Goal: Find specific page/section: Find specific page/section

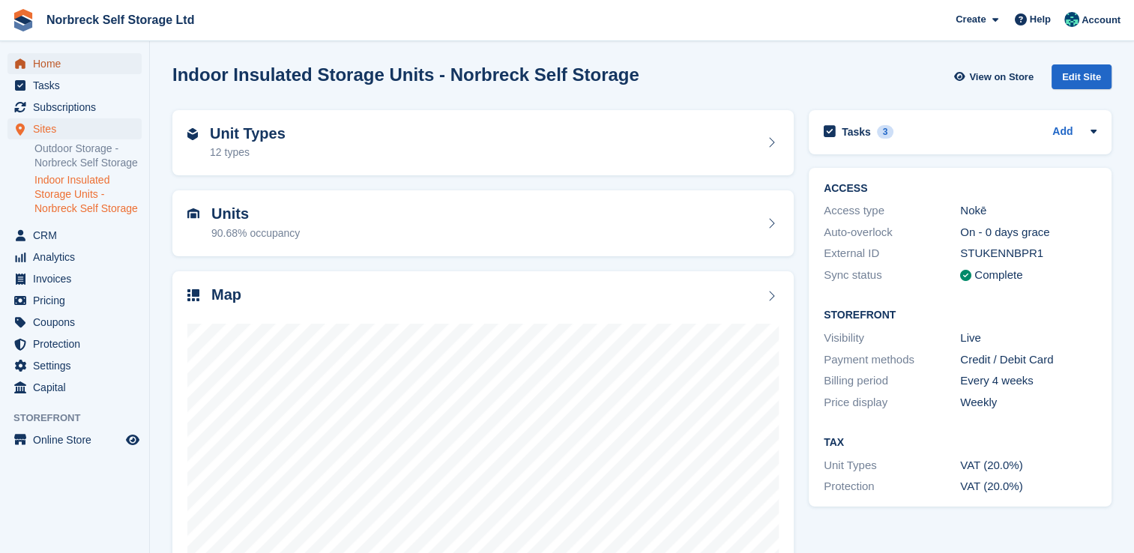
click at [47, 57] on span "Home" at bounding box center [78, 63] width 90 height 21
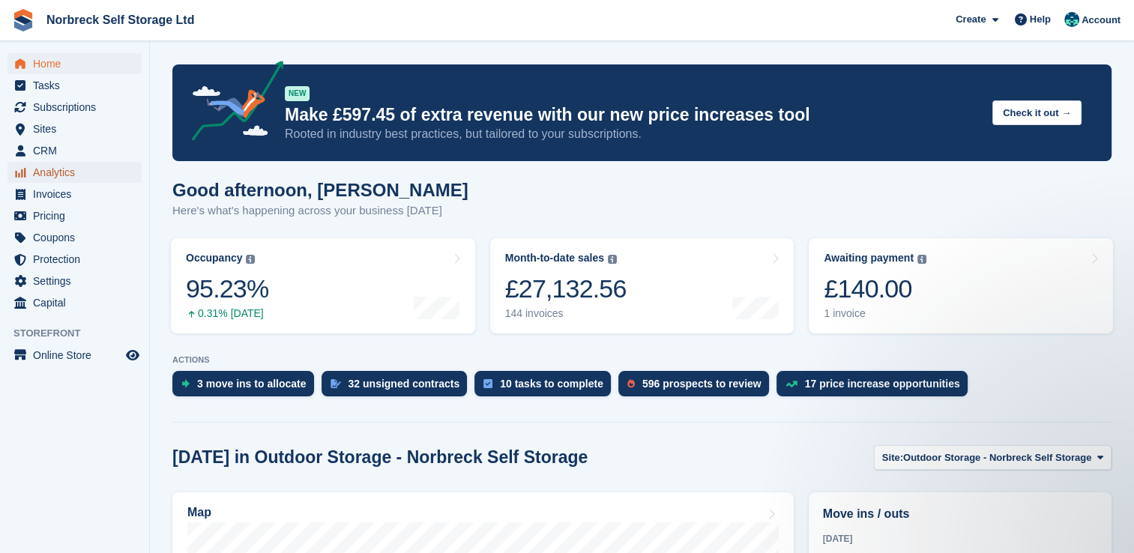
click at [60, 173] on span "Analytics" at bounding box center [78, 172] width 90 height 21
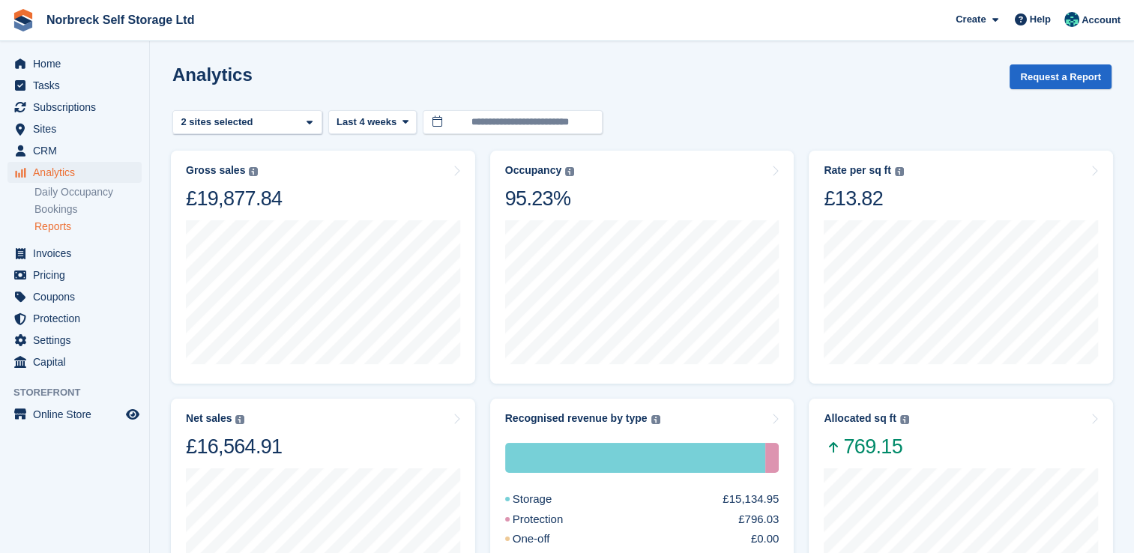
click at [49, 223] on link "Reports" at bounding box center [87, 227] width 107 height 14
